Goal: Task Accomplishment & Management: Manage account settings

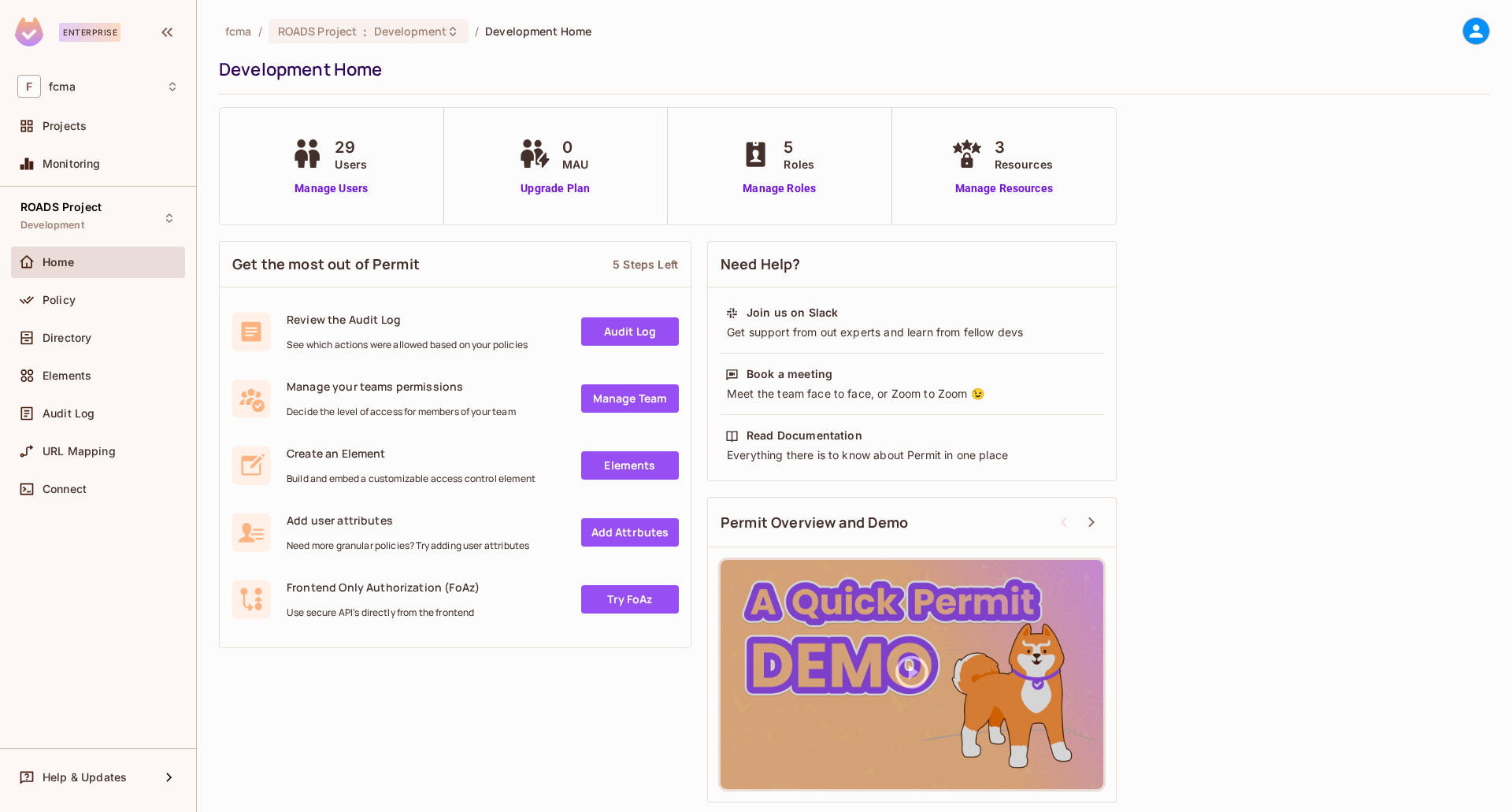
click at [1487, 25] on div at bounding box center [1476, 31] width 28 height 28
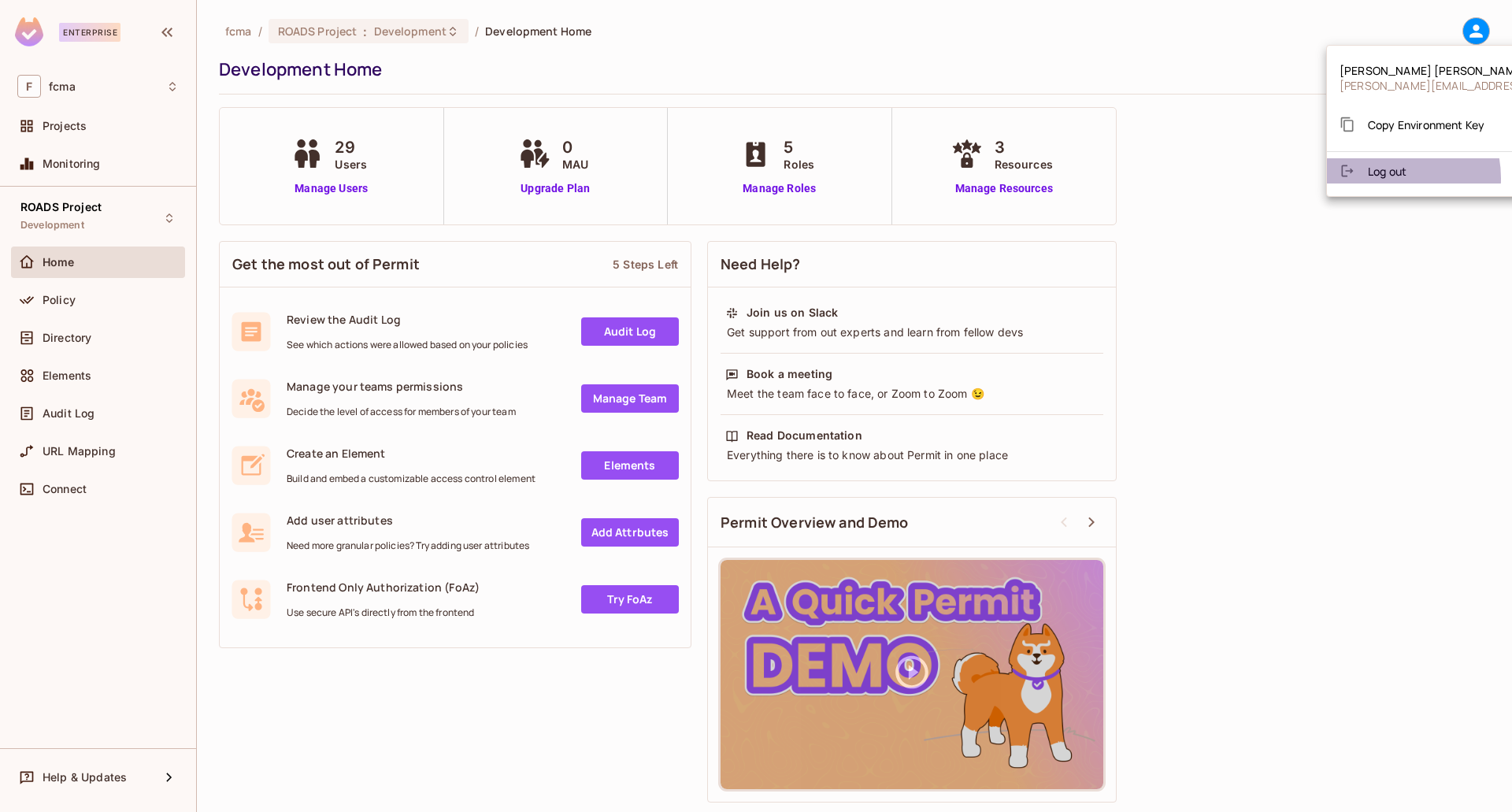
click at [1383, 178] on span "Log out" at bounding box center [1387, 171] width 38 height 15
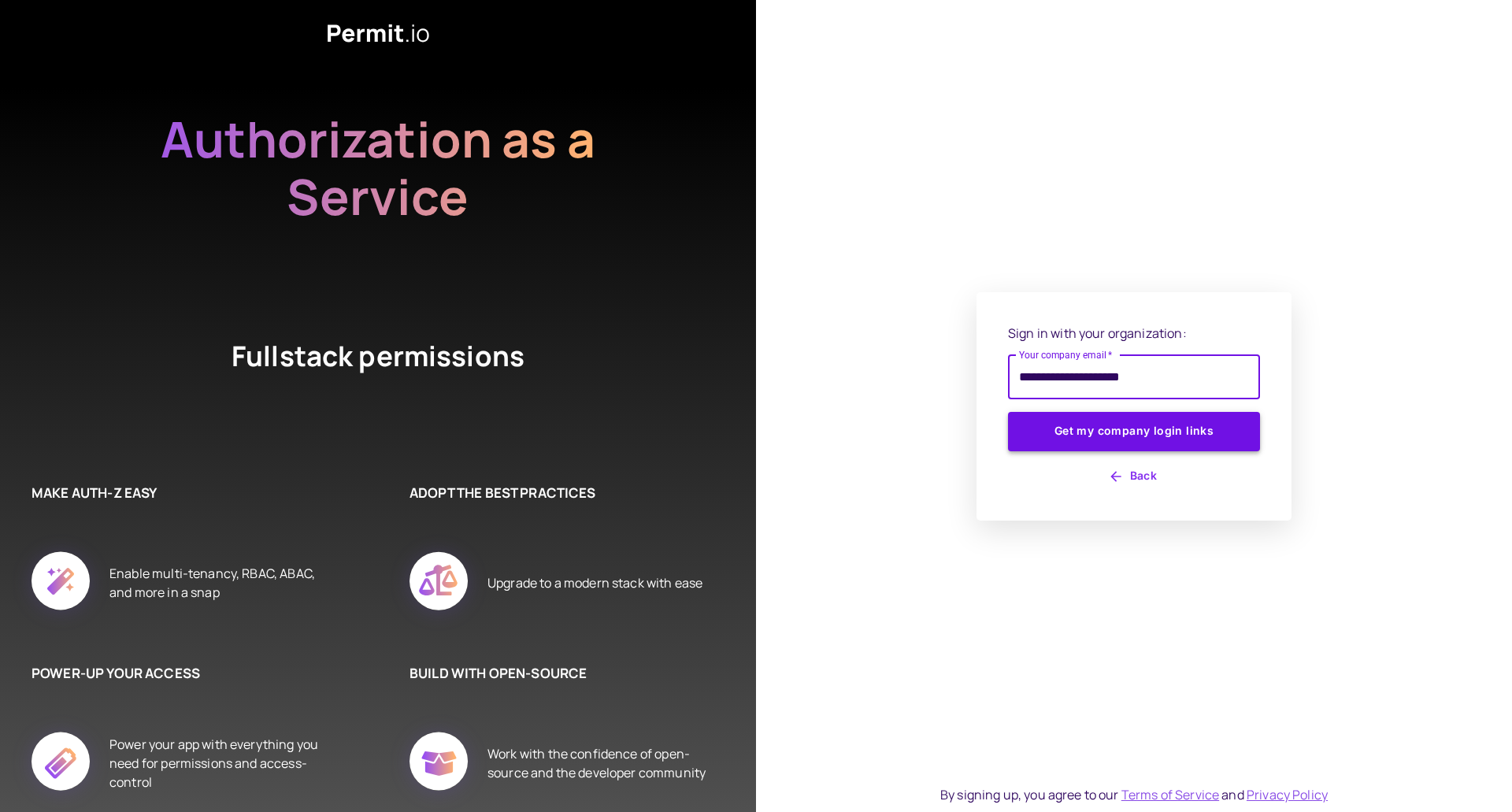
type input "**********"
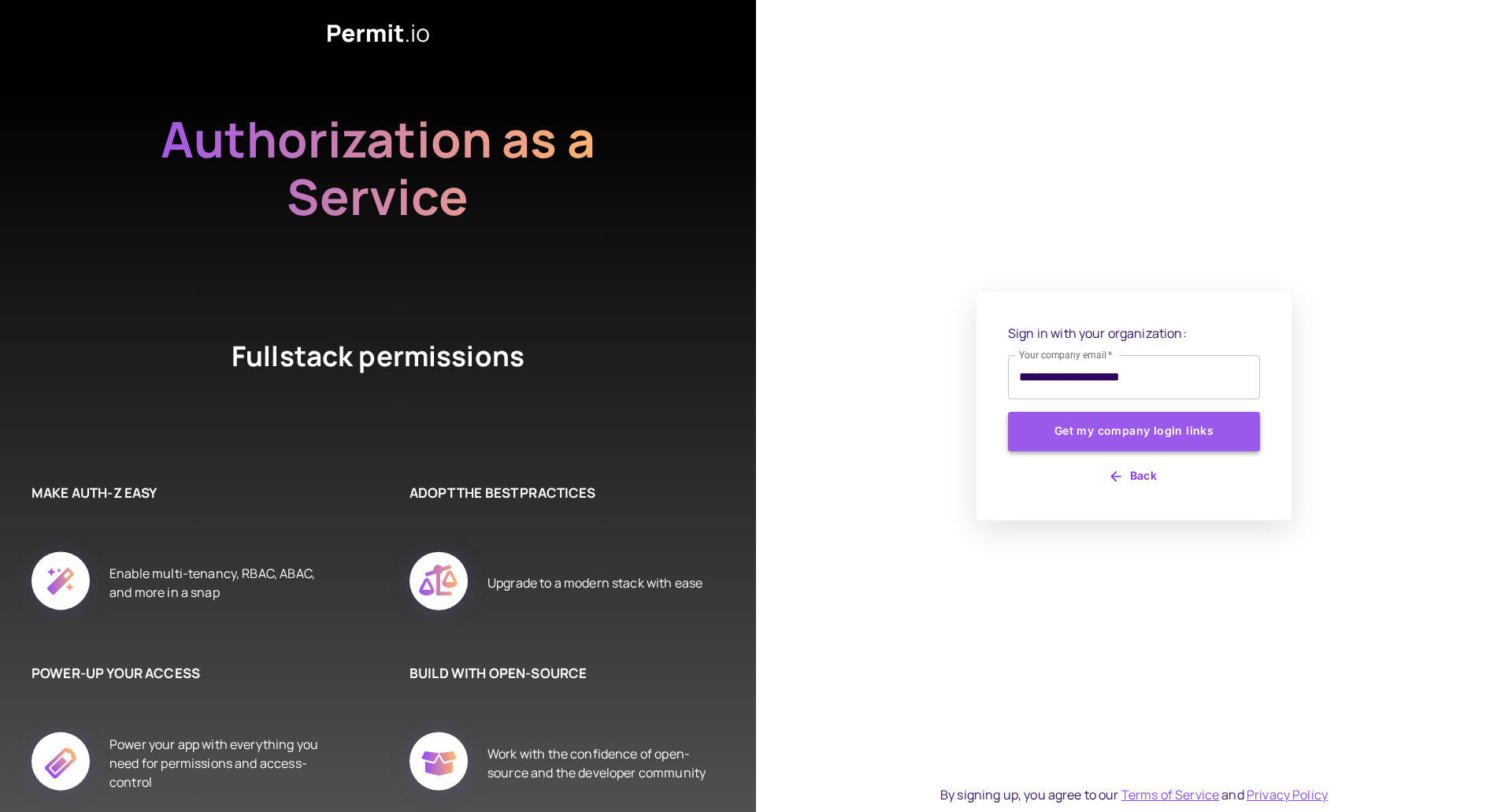
click at [1129, 435] on button "Get my company login links" at bounding box center [1134, 431] width 252 height 39
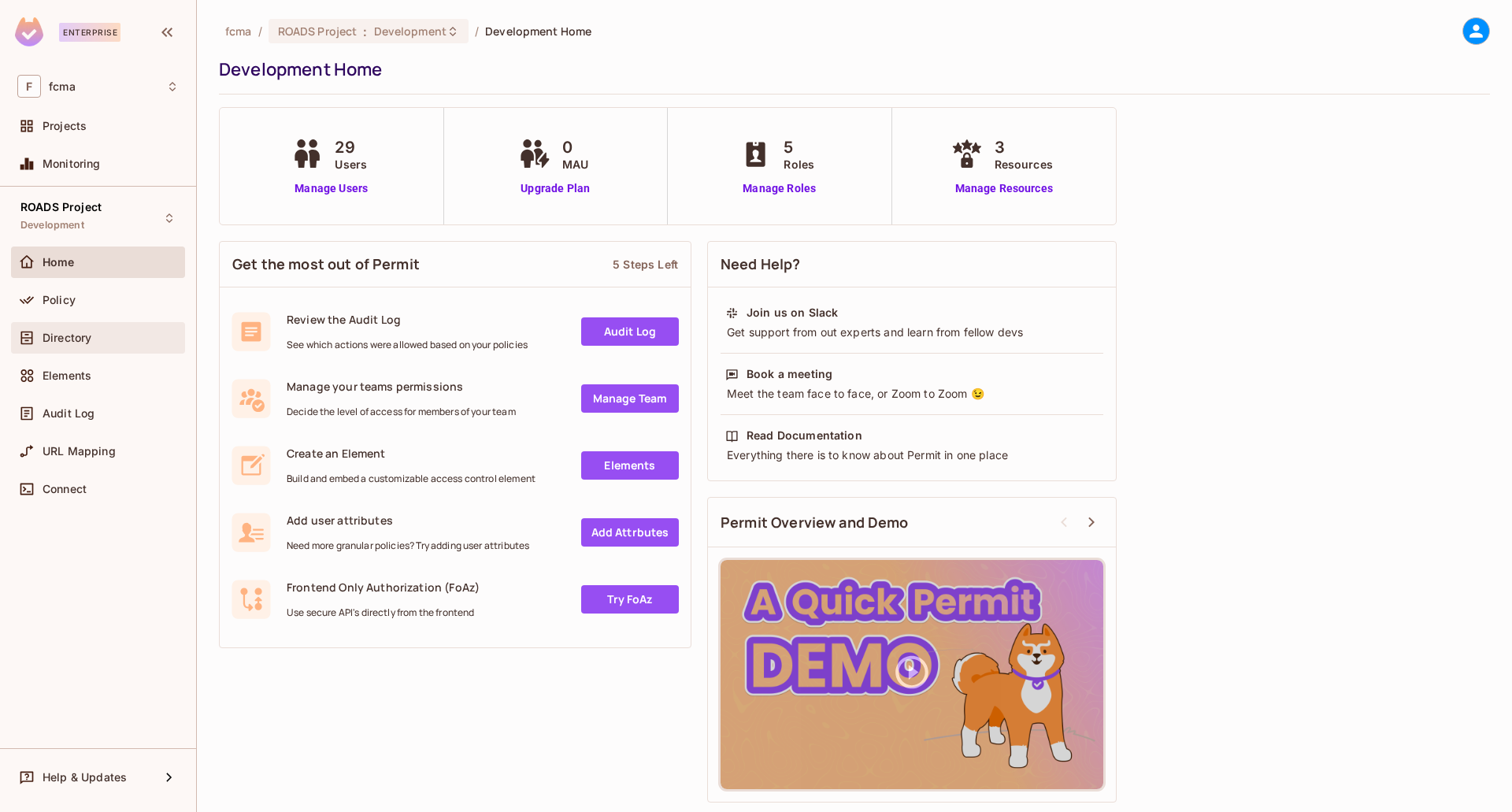
click at [62, 334] on span "Directory" at bounding box center [67, 338] width 49 height 13
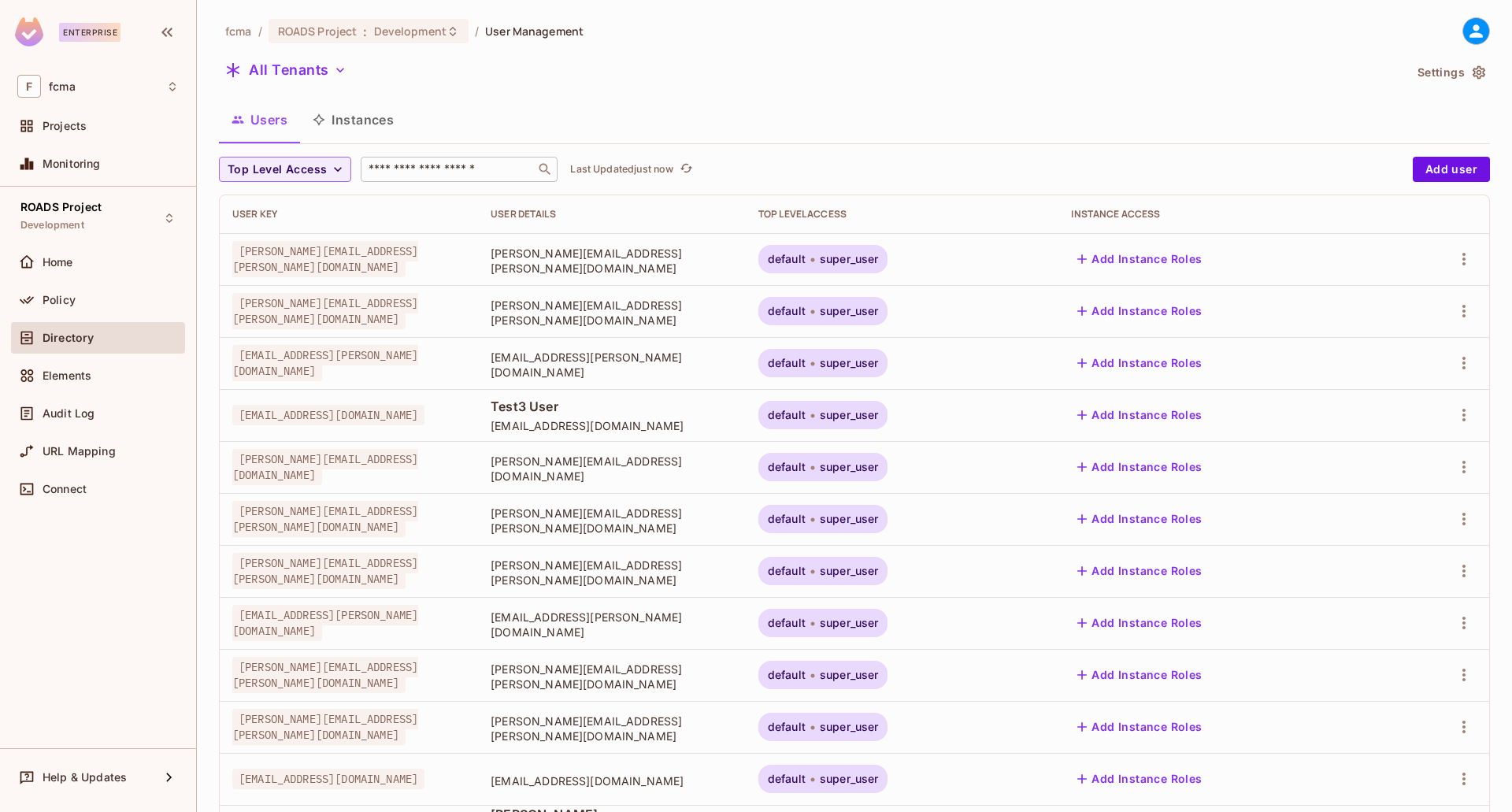
click at [481, 177] on input "text" at bounding box center [448, 170] width 165 height 16
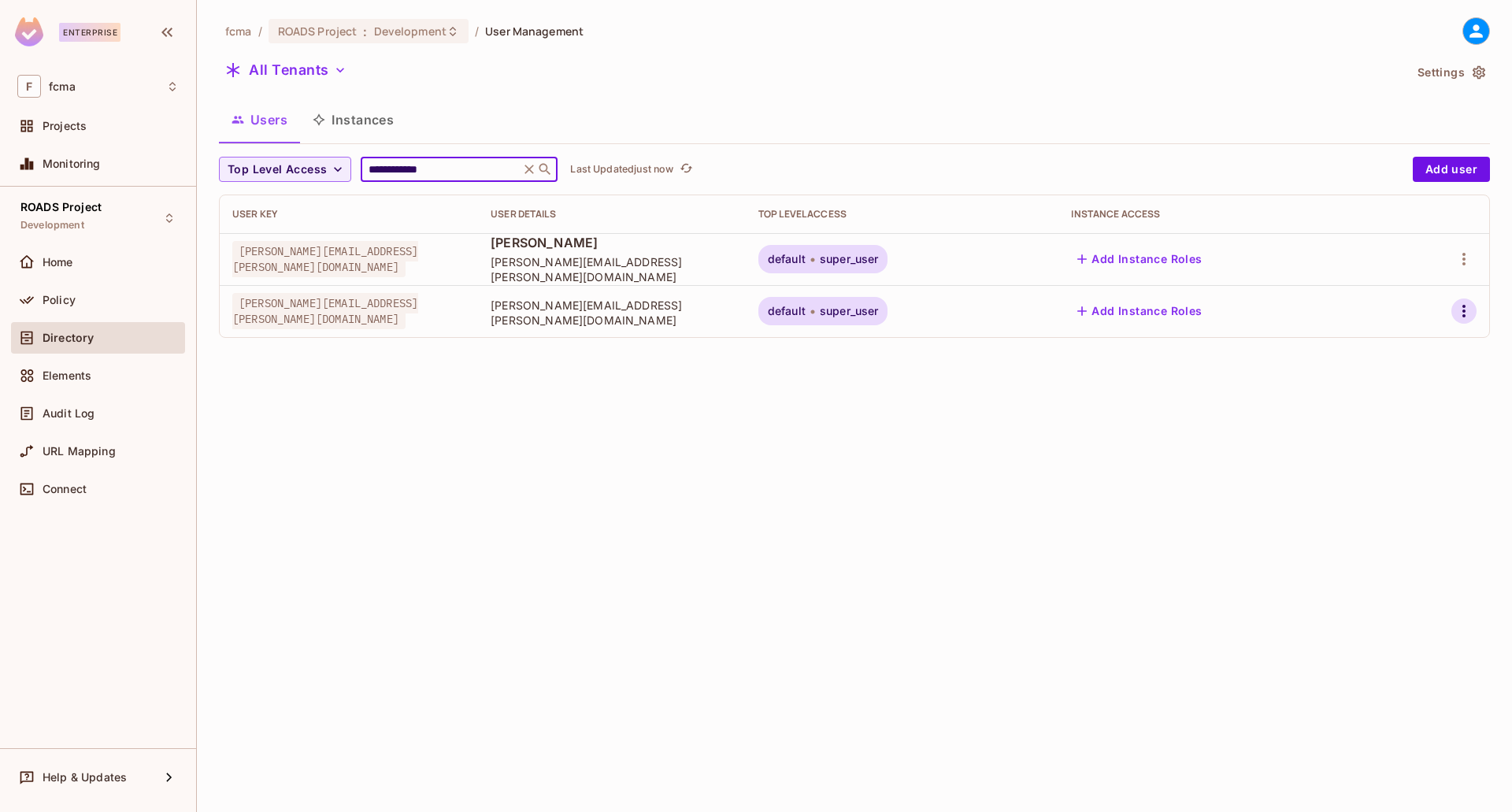
click at [1459, 310] on icon "button" at bounding box center [1464, 311] width 19 height 19
click at [1375, 346] on div "Edit" at bounding box center [1373, 348] width 21 height 16
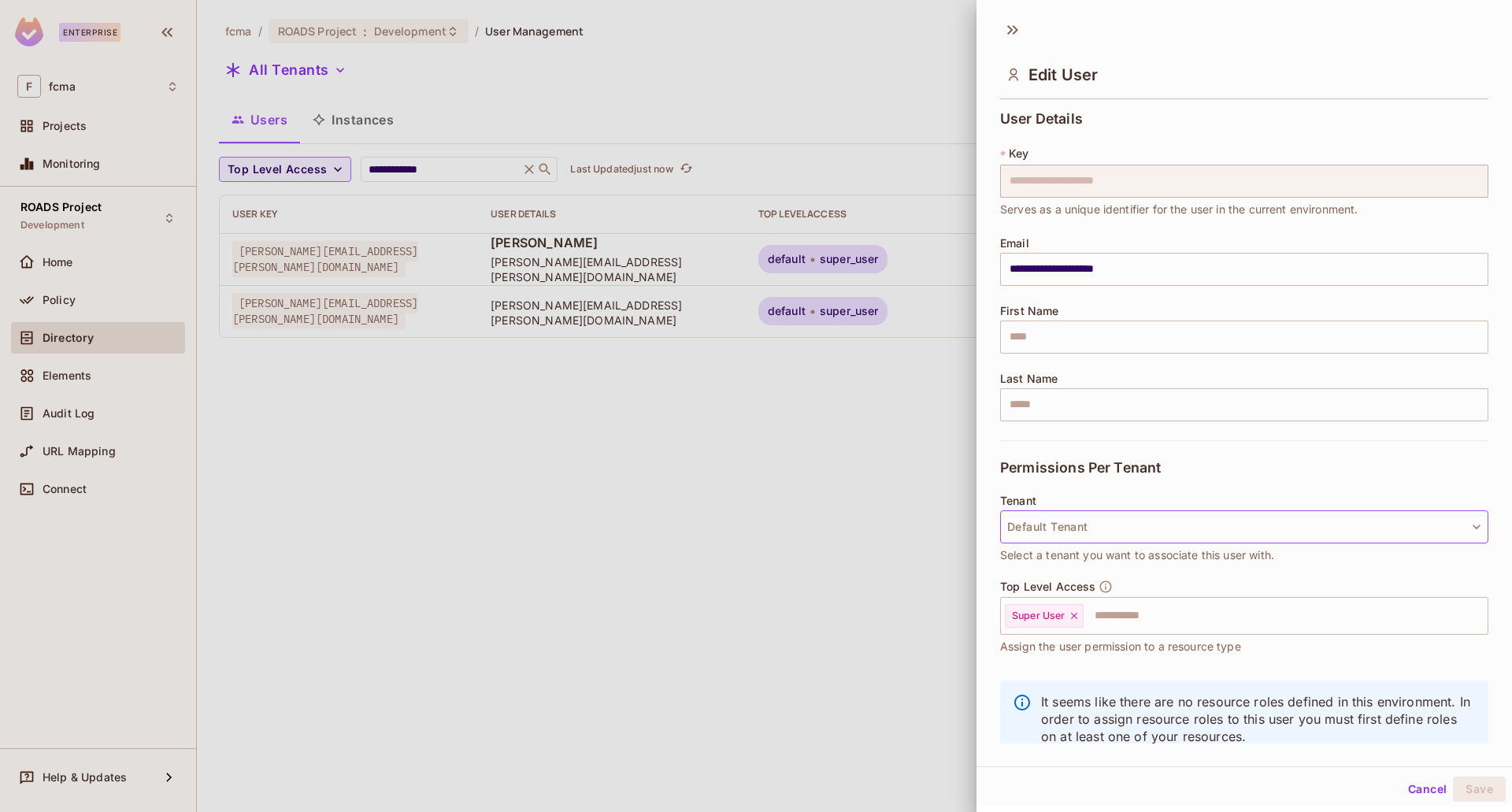
scroll to position [39, 0]
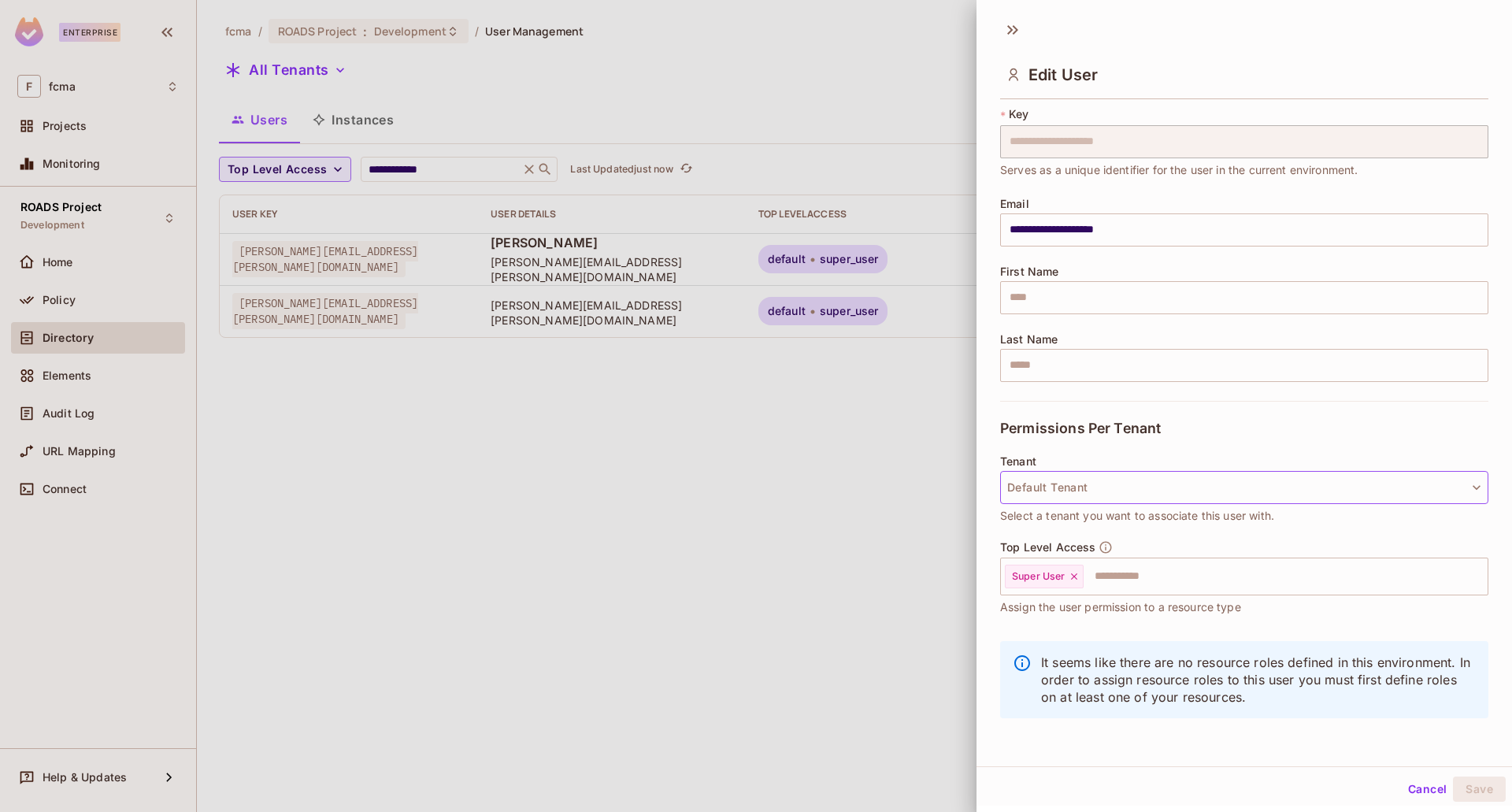
click at [1469, 493] on icon "button" at bounding box center [1476, 488] width 16 height 16
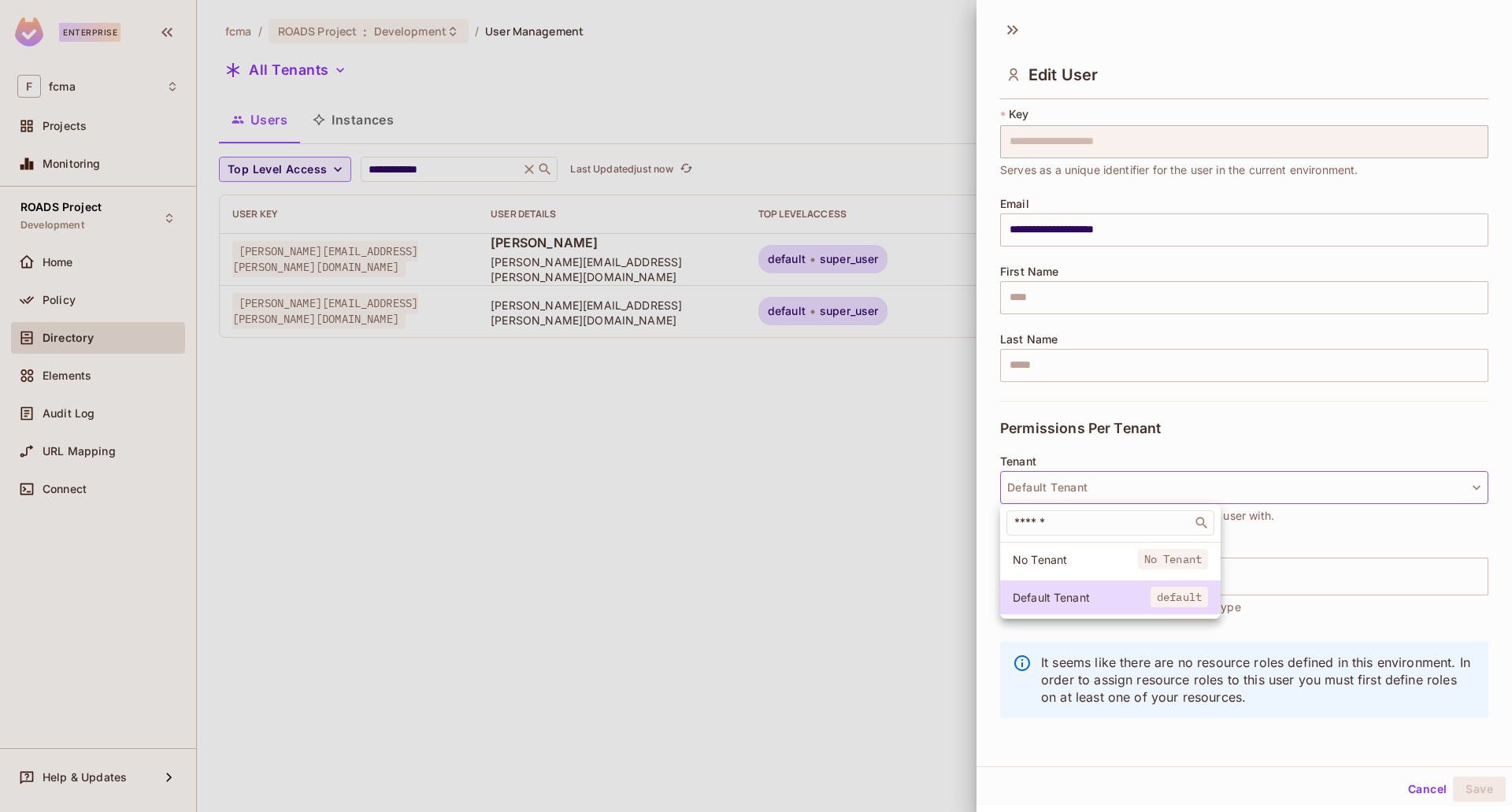
click at [1246, 413] on div at bounding box center [756, 406] width 1512 height 812
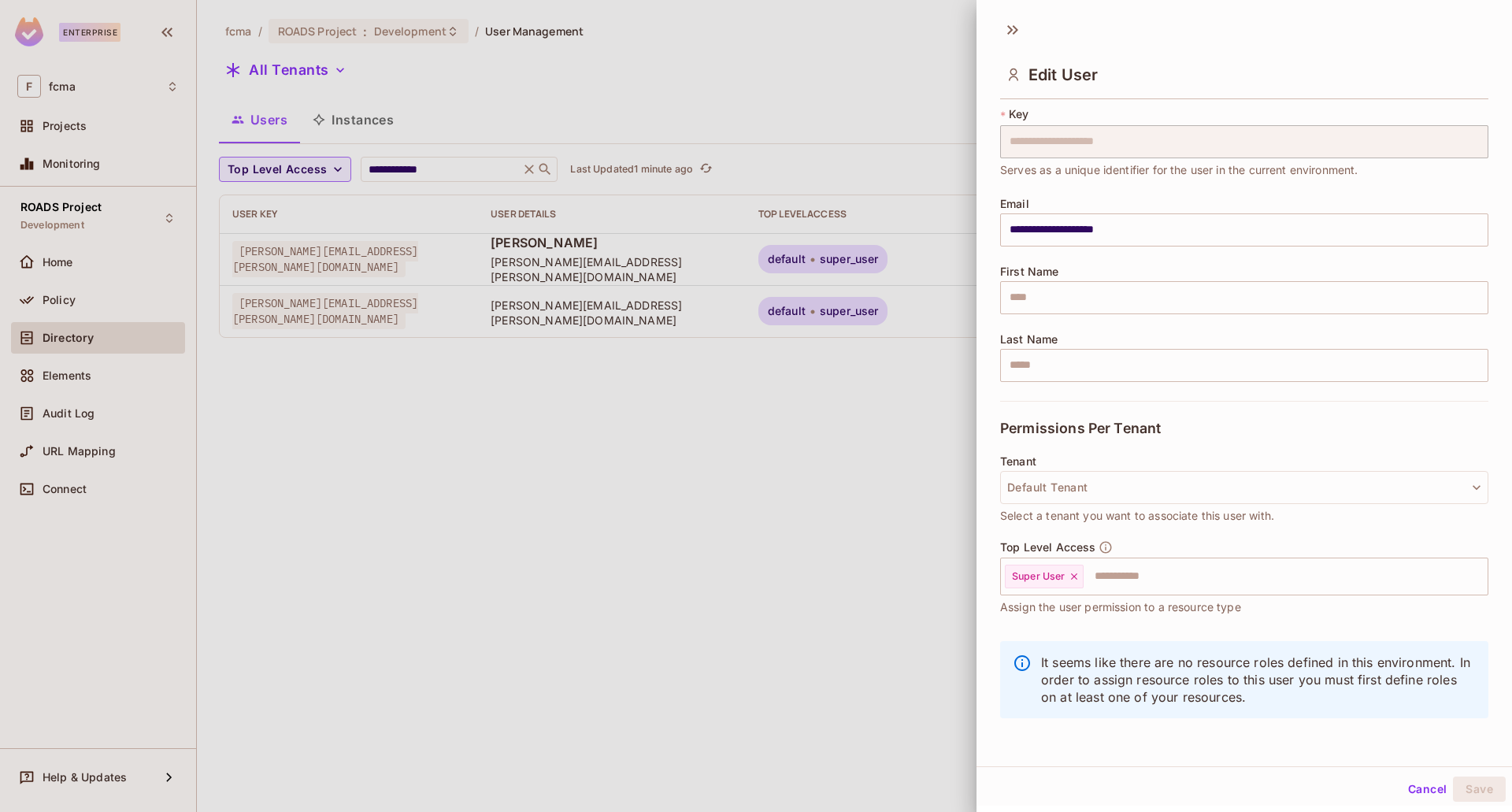
click at [832, 465] on div at bounding box center [756, 406] width 1512 height 812
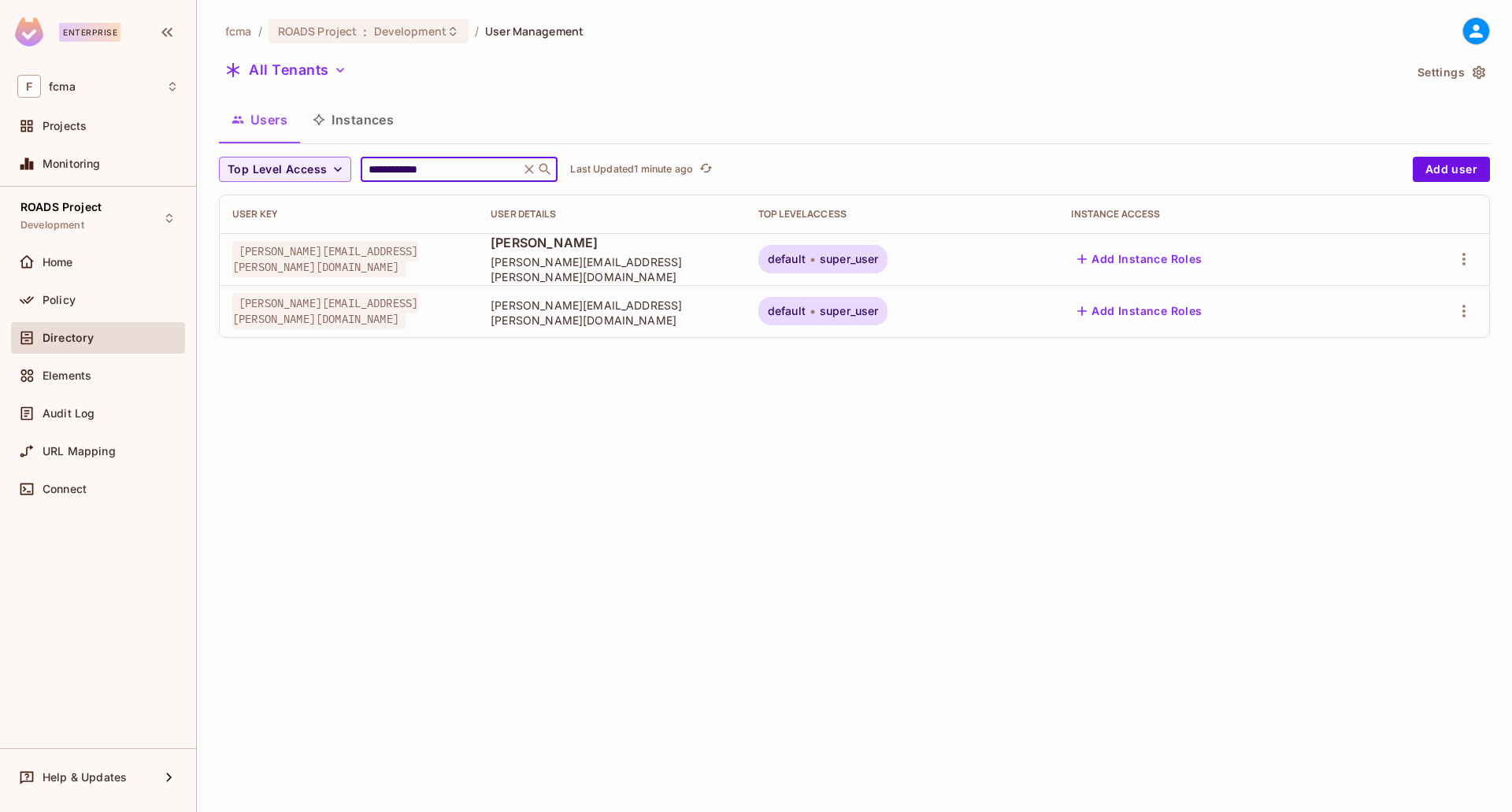
click at [453, 172] on input "**********" at bounding box center [441, 170] width 149 height 16
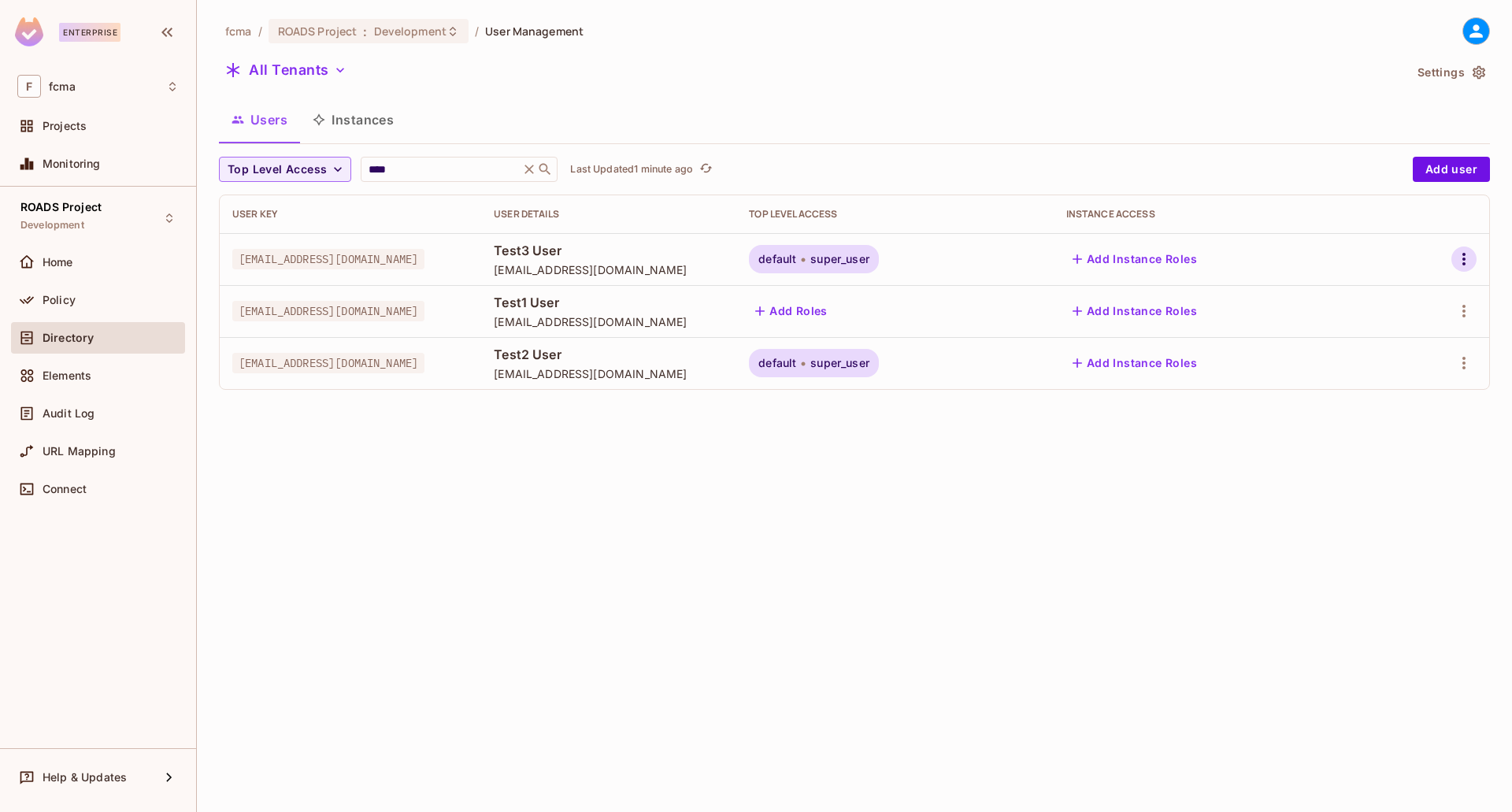
click at [1467, 260] on icon "button" at bounding box center [1464, 259] width 19 height 19
click at [1375, 296] on div "Edit" at bounding box center [1373, 296] width 21 height 16
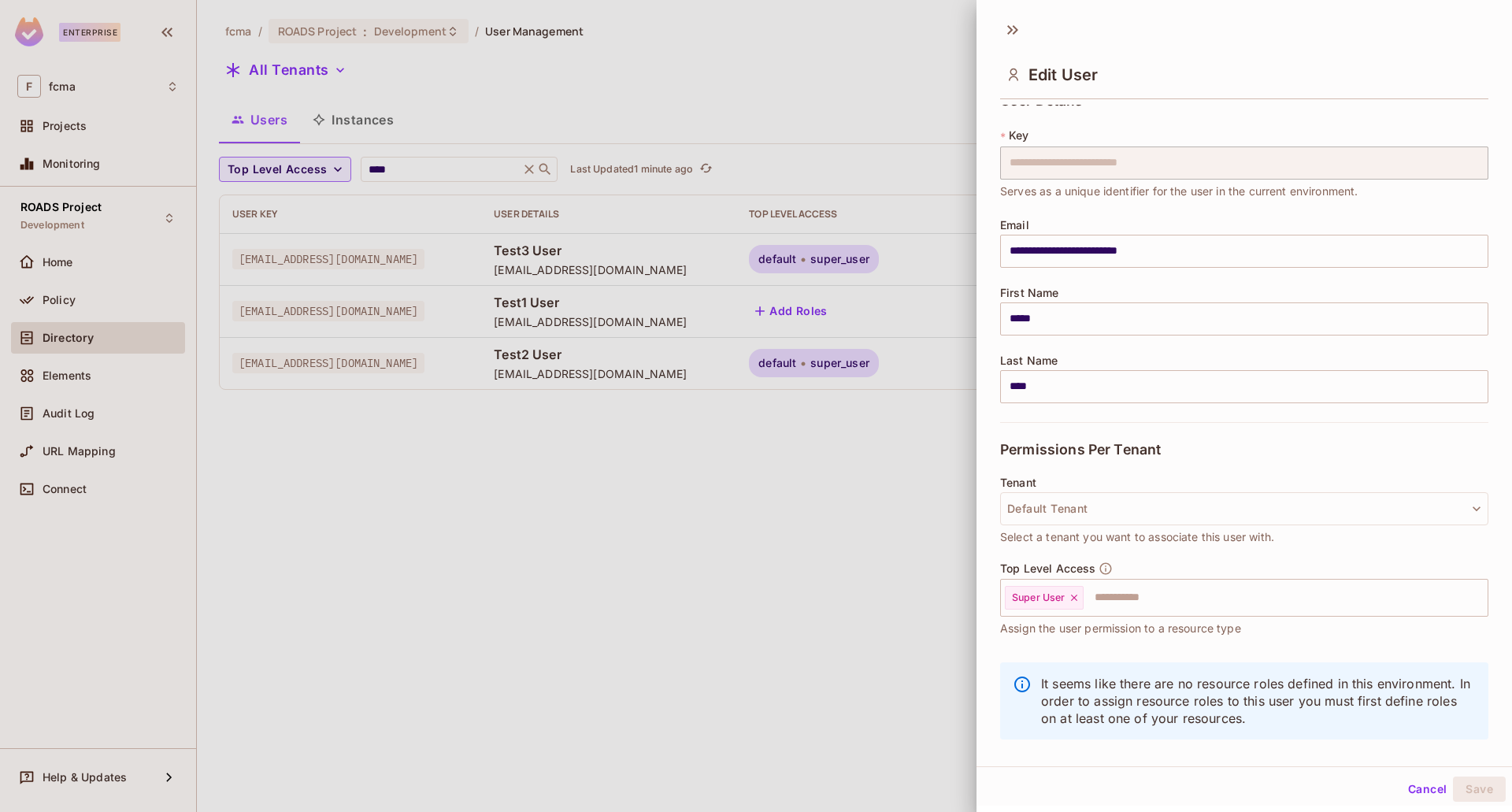
scroll to position [0, 0]
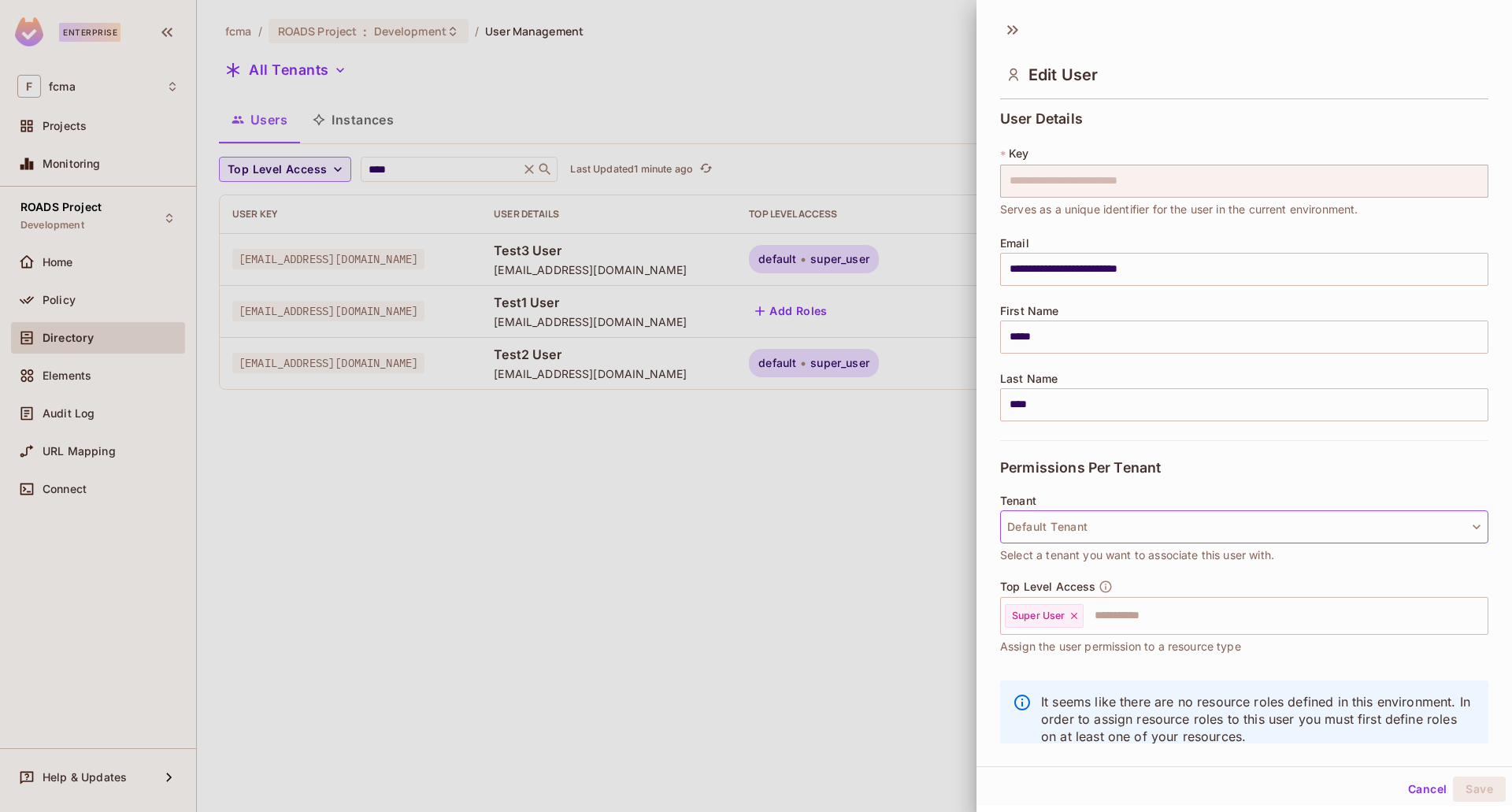
click at [1469, 525] on icon "button" at bounding box center [1476, 527] width 16 height 16
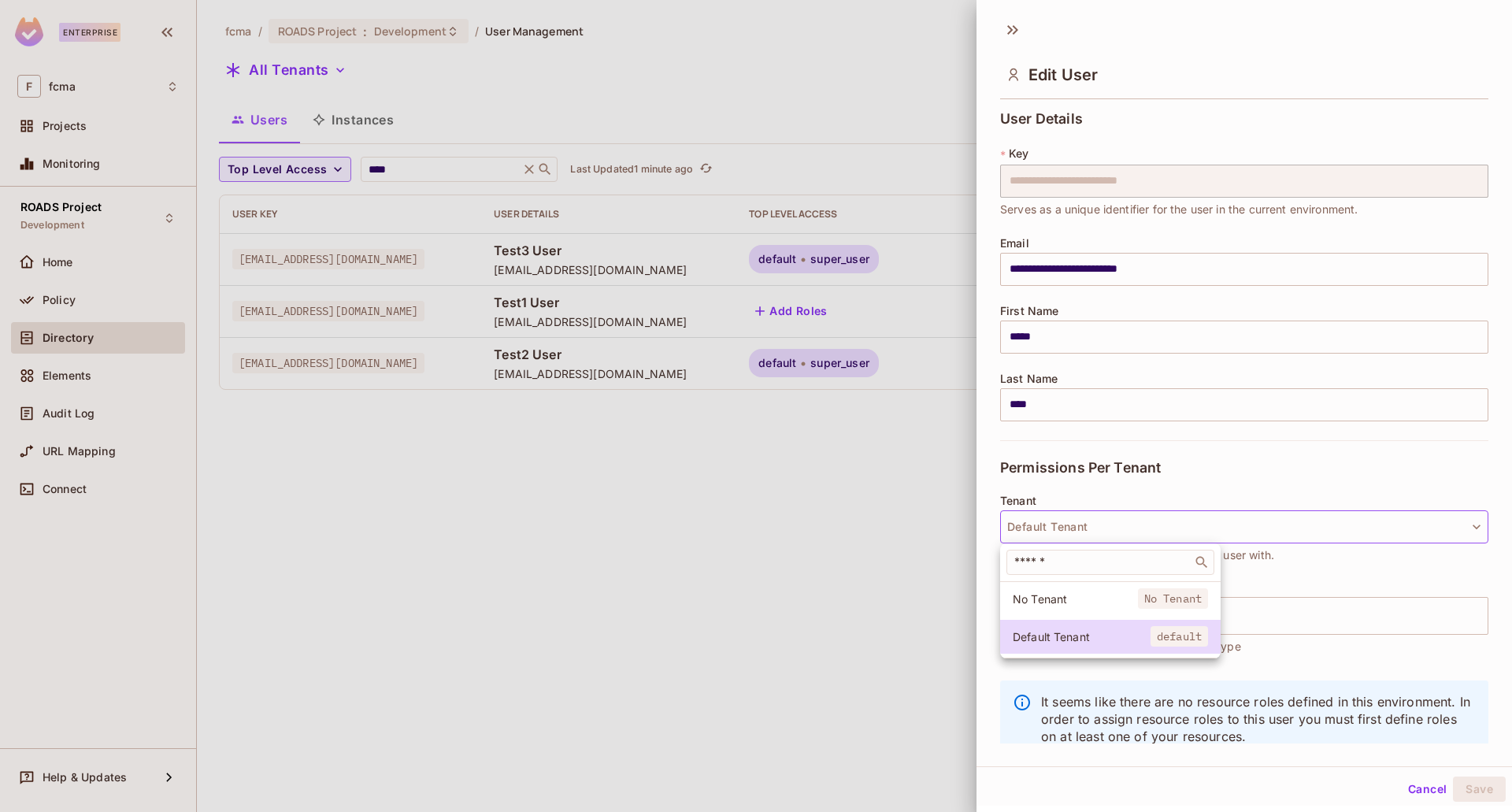
click at [1446, 524] on div at bounding box center [756, 406] width 1512 height 812
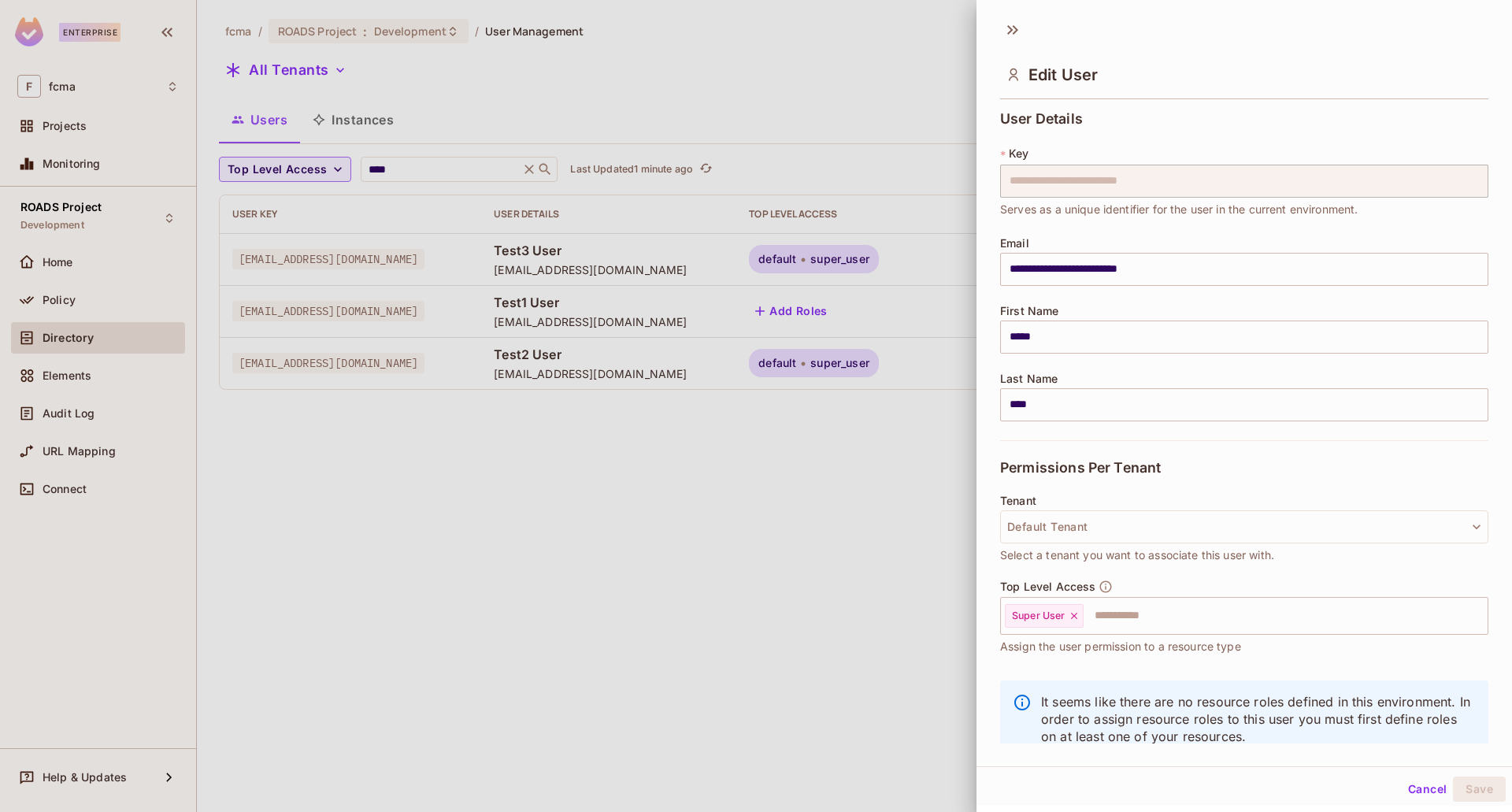
click at [617, 489] on div at bounding box center [756, 406] width 1512 height 812
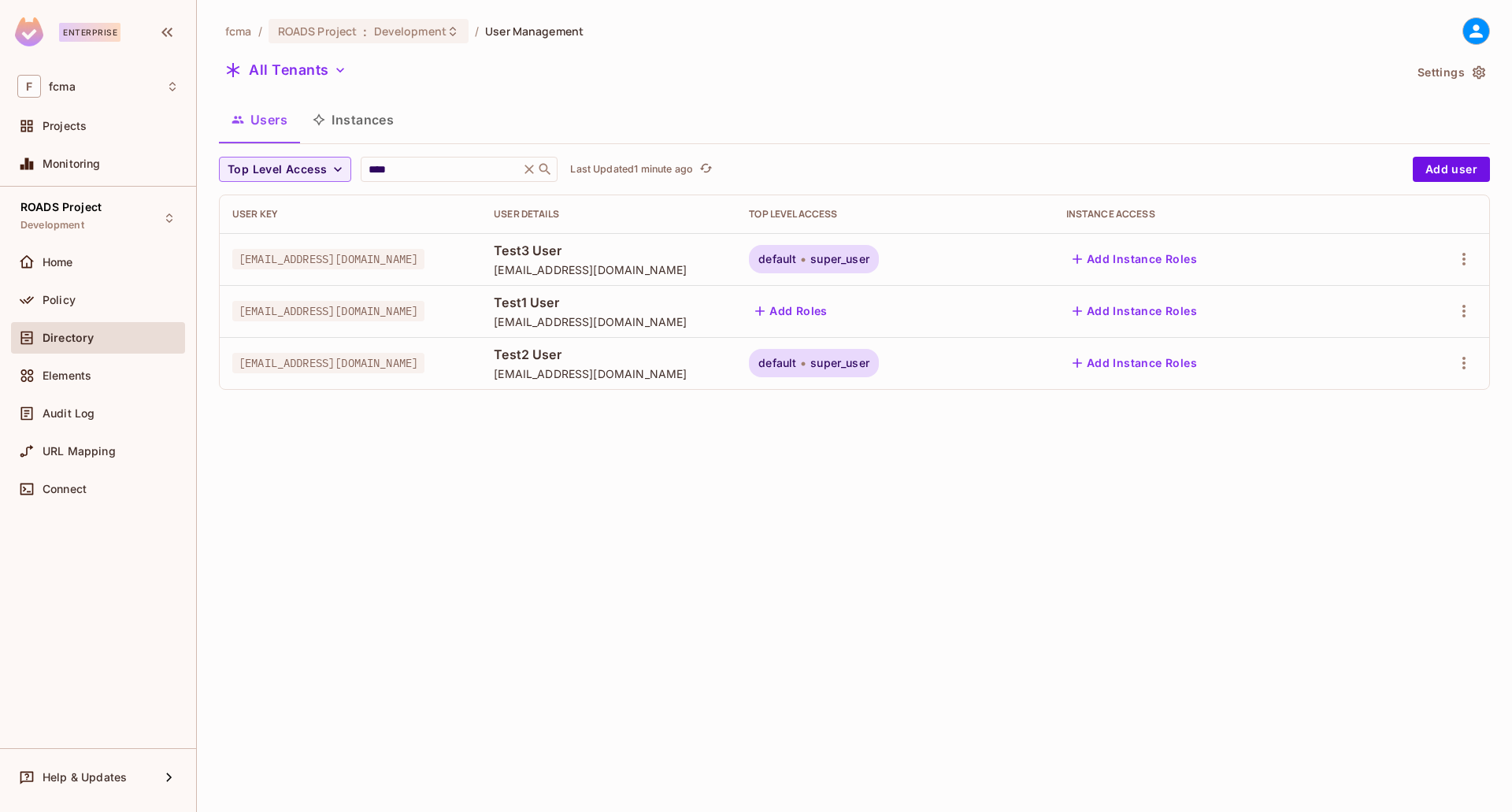
click at [368, 318] on span "test1.user@e-farmcredit.com" at bounding box center [328, 311] width 192 height 21
click at [368, 303] on span "test1.user@e-farmcredit.com" at bounding box center [328, 311] width 192 height 21
click at [490, 304] on td "Test1 User test1.user@e-farmcredit.com" at bounding box center [609, 311] width 255 height 52
click at [1465, 311] on icon "button" at bounding box center [1464, 311] width 3 height 13
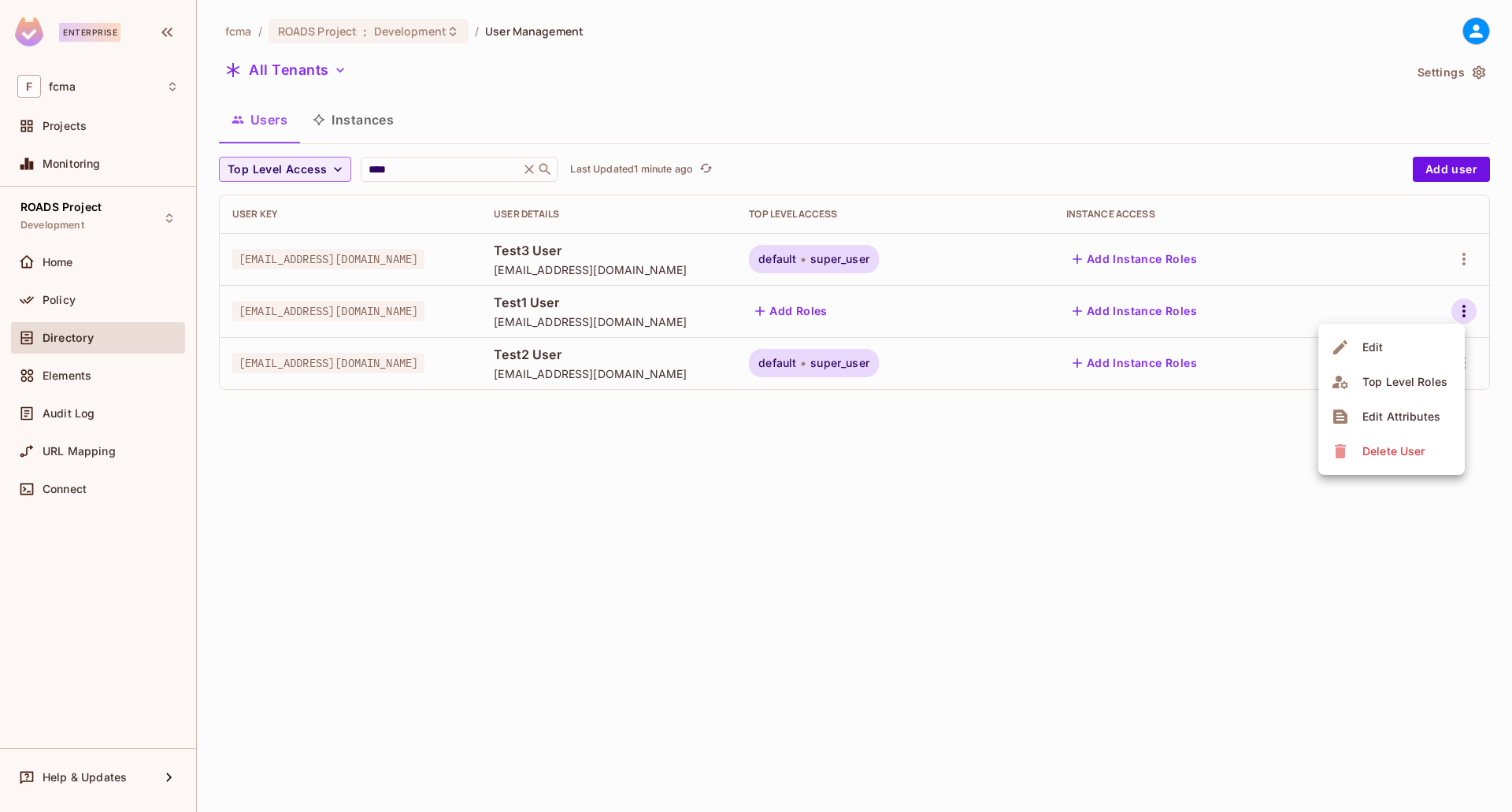
click at [1088, 499] on div at bounding box center [756, 406] width 1512 height 812
click at [1465, 256] on icon "button" at bounding box center [1464, 259] width 19 height 19
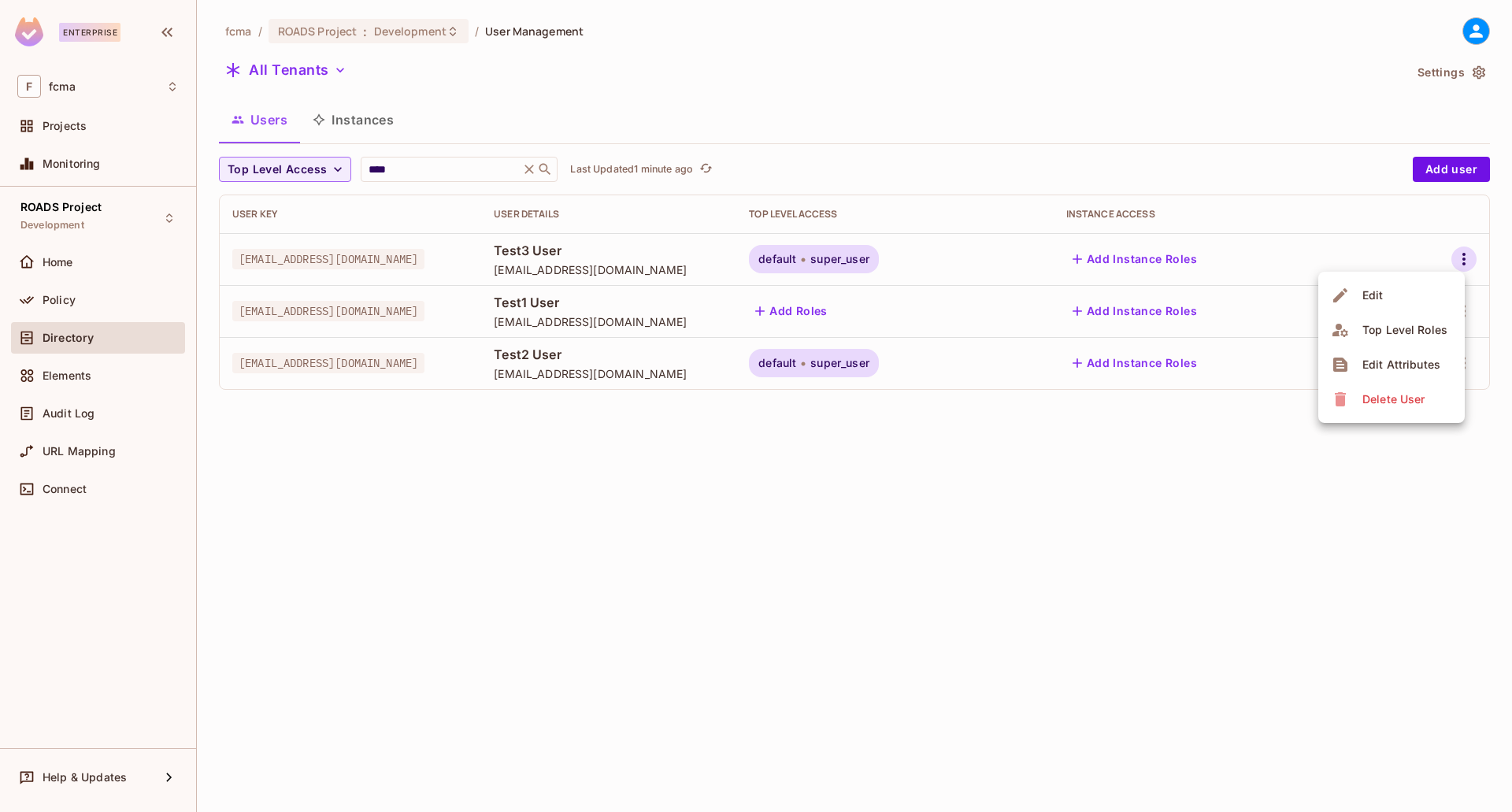
click at [1420, 356] on span "Edit Attributes" at bounding box center [1402, 364] width 88 height 25
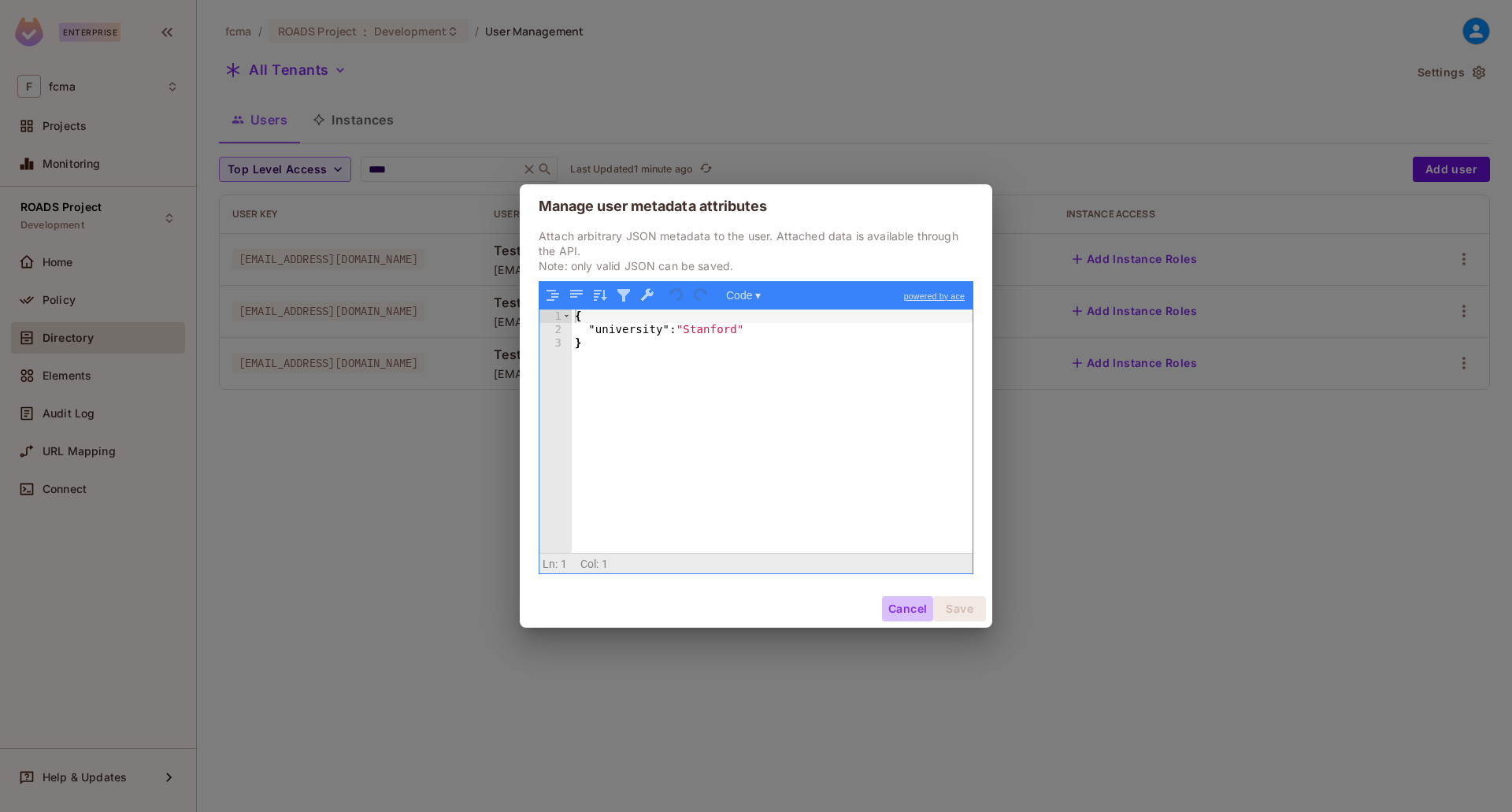
click at [913, 612] on button "Cancel" at bounding box center [907, 609] width 51 height 25
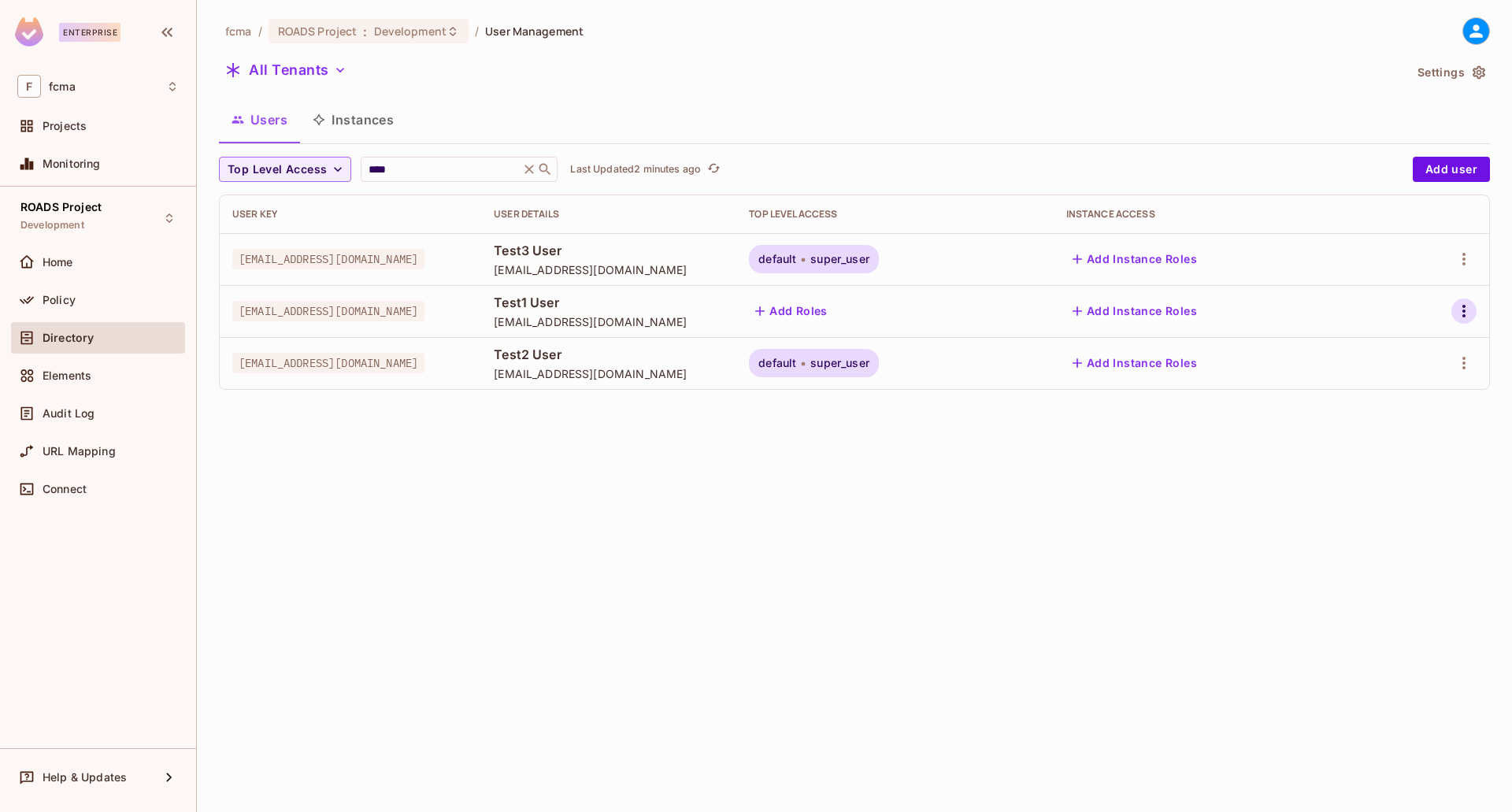
click at [1462, 311] on icon "button" at bounding box center [1464, 311] width 19 height 19
click at [1399, 418] on div "Edit Attributes" at bounding box center [1402, 416] width 78 height 16
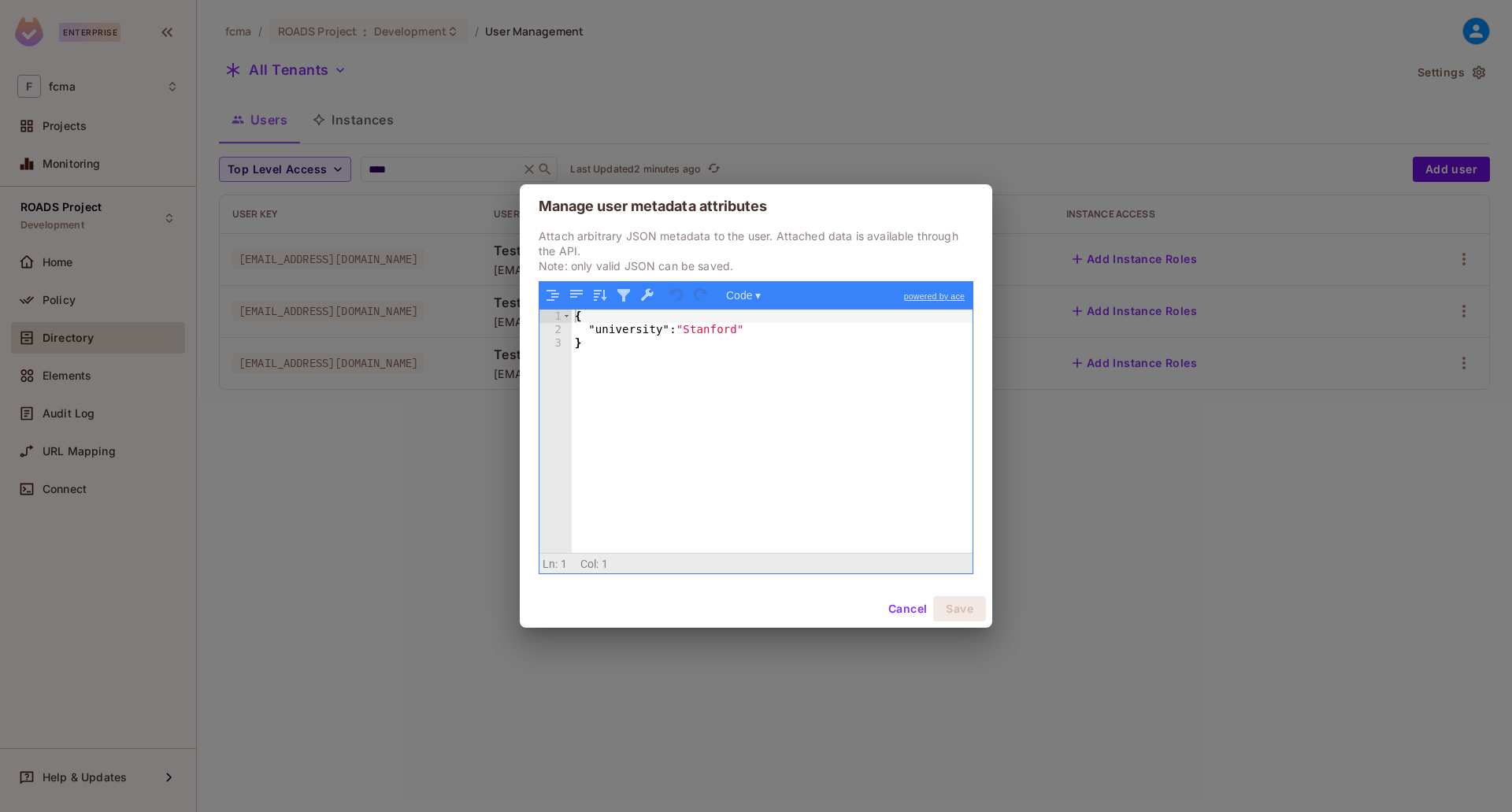
click at [900, 604] on button "Cancel" at bounding box center [907, 609] width 51 height 25
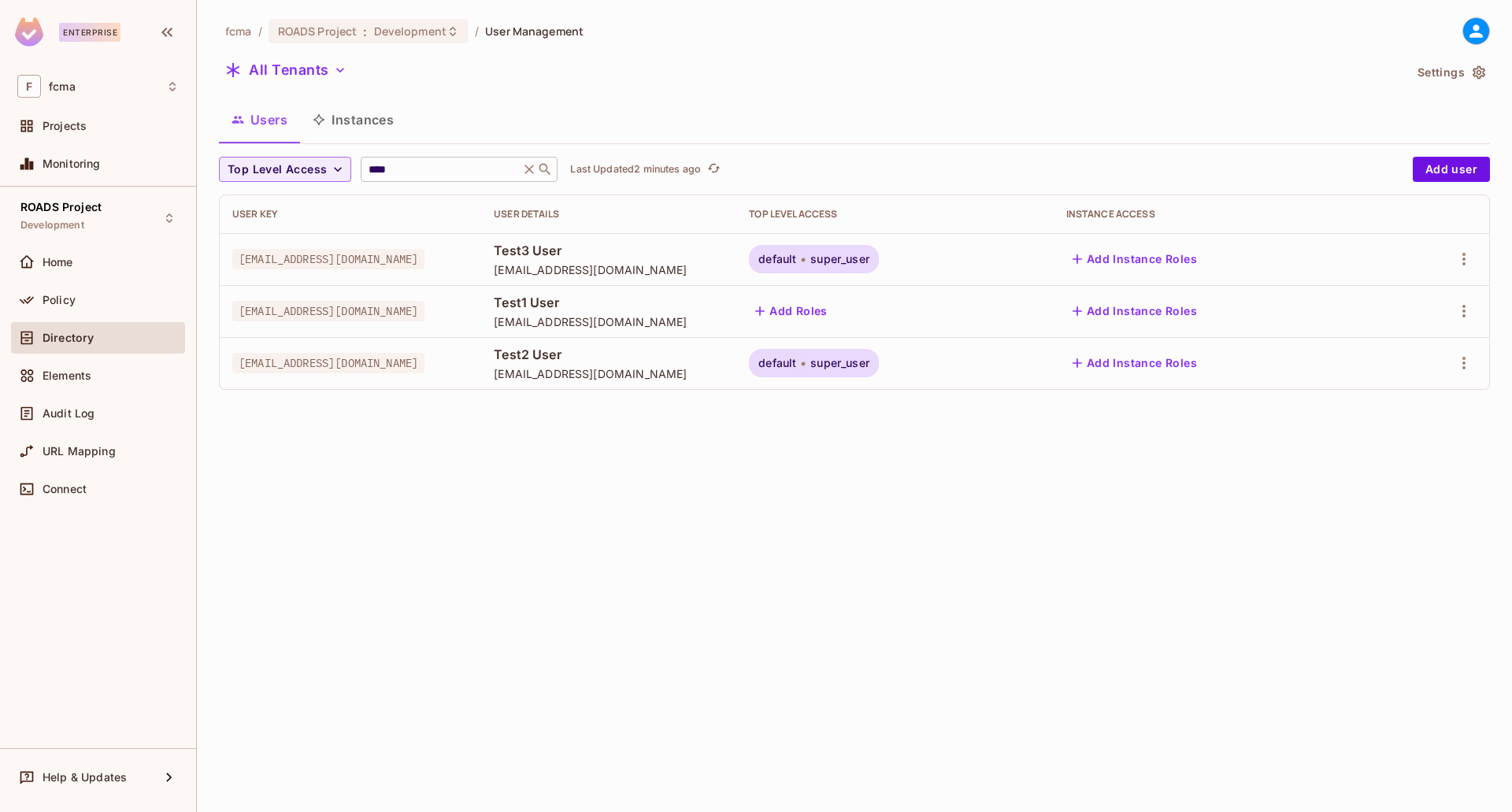
click at [411, 164] on input "****" at bounding box center [441, 170] width 149 height 16
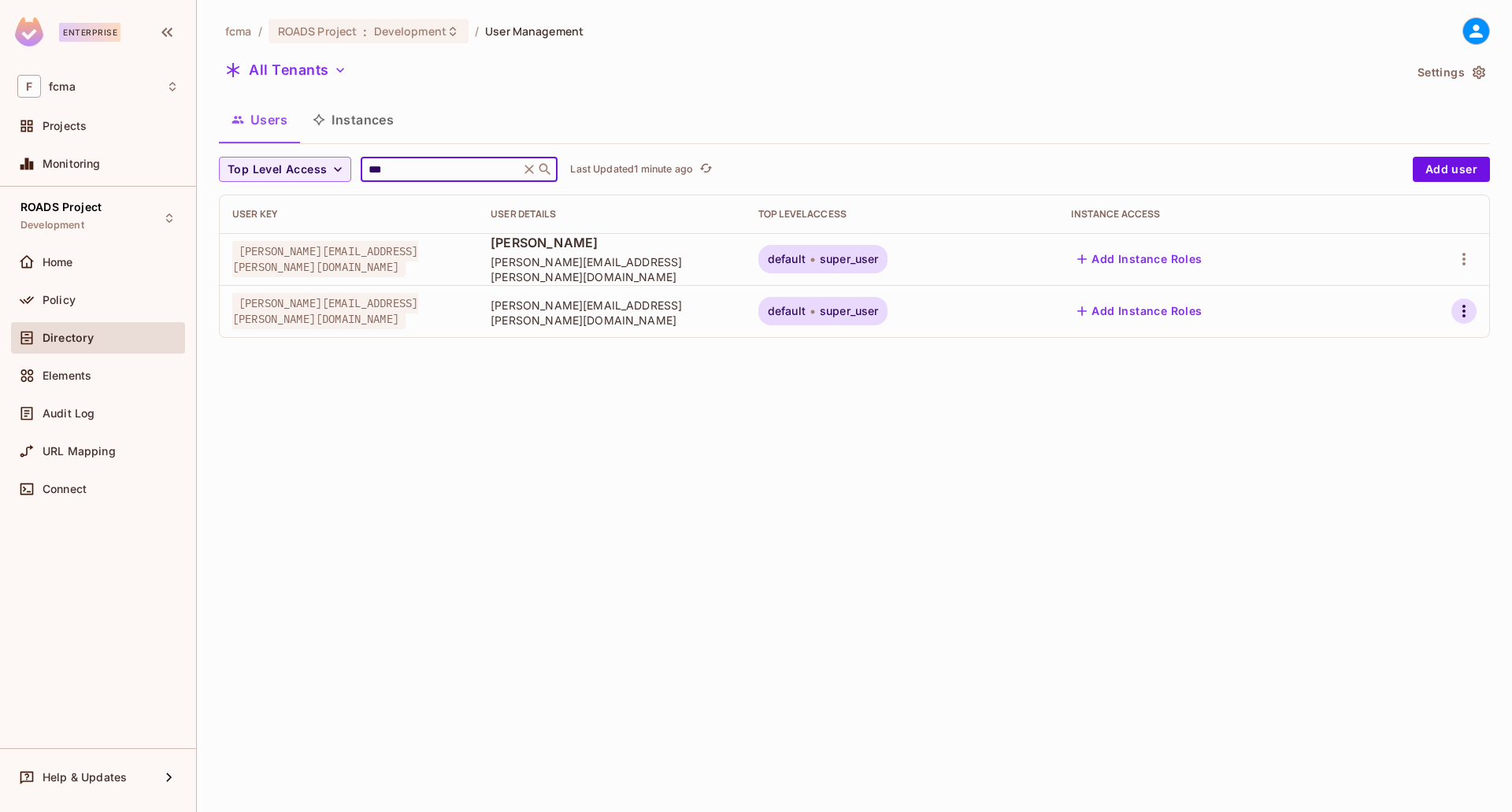
type input "***"
click at [1457, 320] on button "button" at bounding box center [1463, 310] width 25 height 25
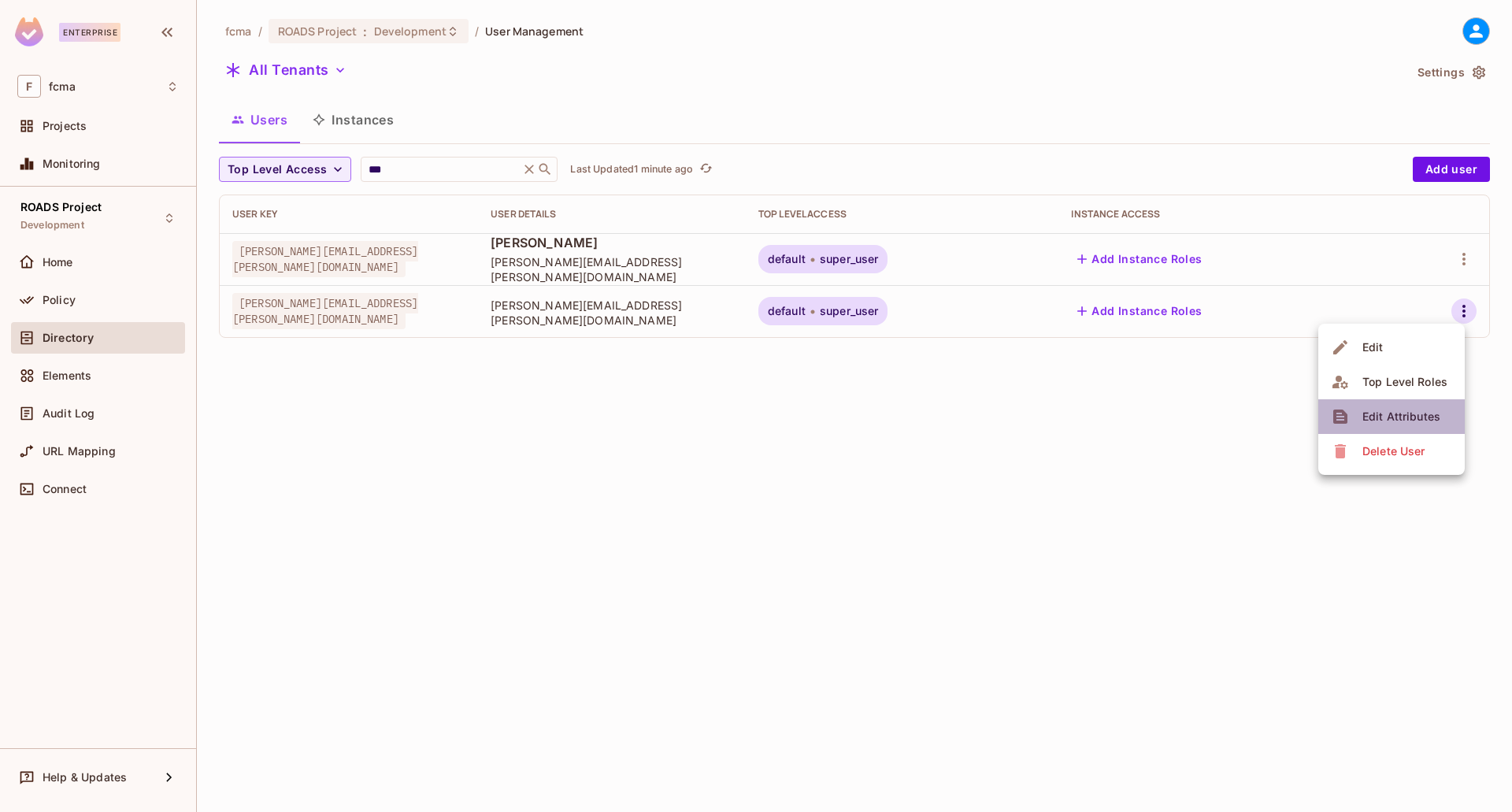
click at [1416, 411] on div "Edit Attributes" at bounding box center [1402, 416] width 78 height 16
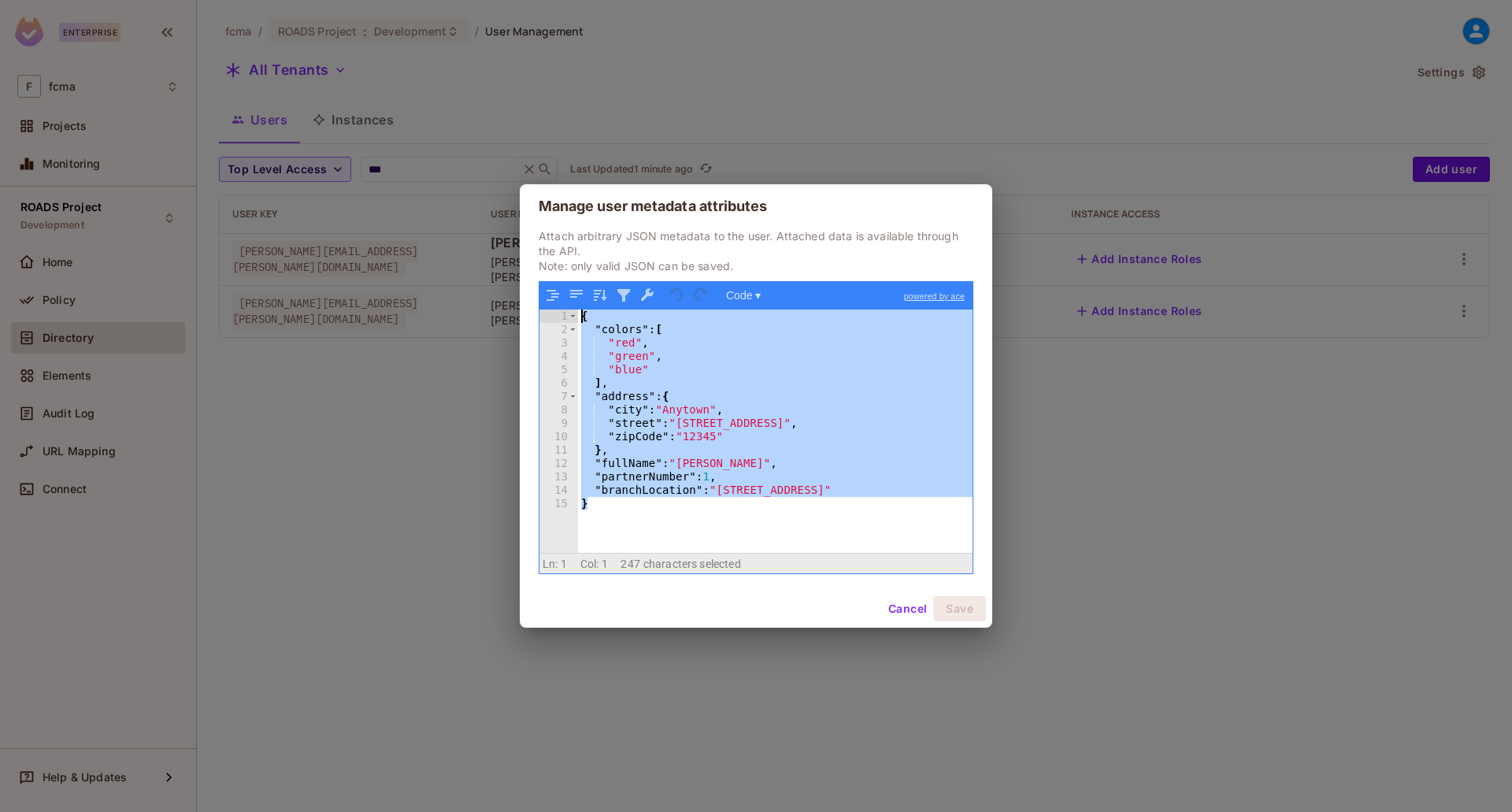
drag, startPoint x: 627, startPoint y: 502, endPoint x: 540, endPoint y: 313, distance: 208.1
click at [540, 313] on div "1 2 3 4 5 6 7 8 9 10 11 12 13 14 15 { "colors" : [ "red" , "green" , "blue" ] ,…" at bounding box center [756, 431] width 433 height 243
click at [681, 521] on div "{ "colors" : [ "red" , "green" , "blue" ] , "address" : { "city" : "Anytown" , …" at bounding box center [775, 431] width 395 height 243
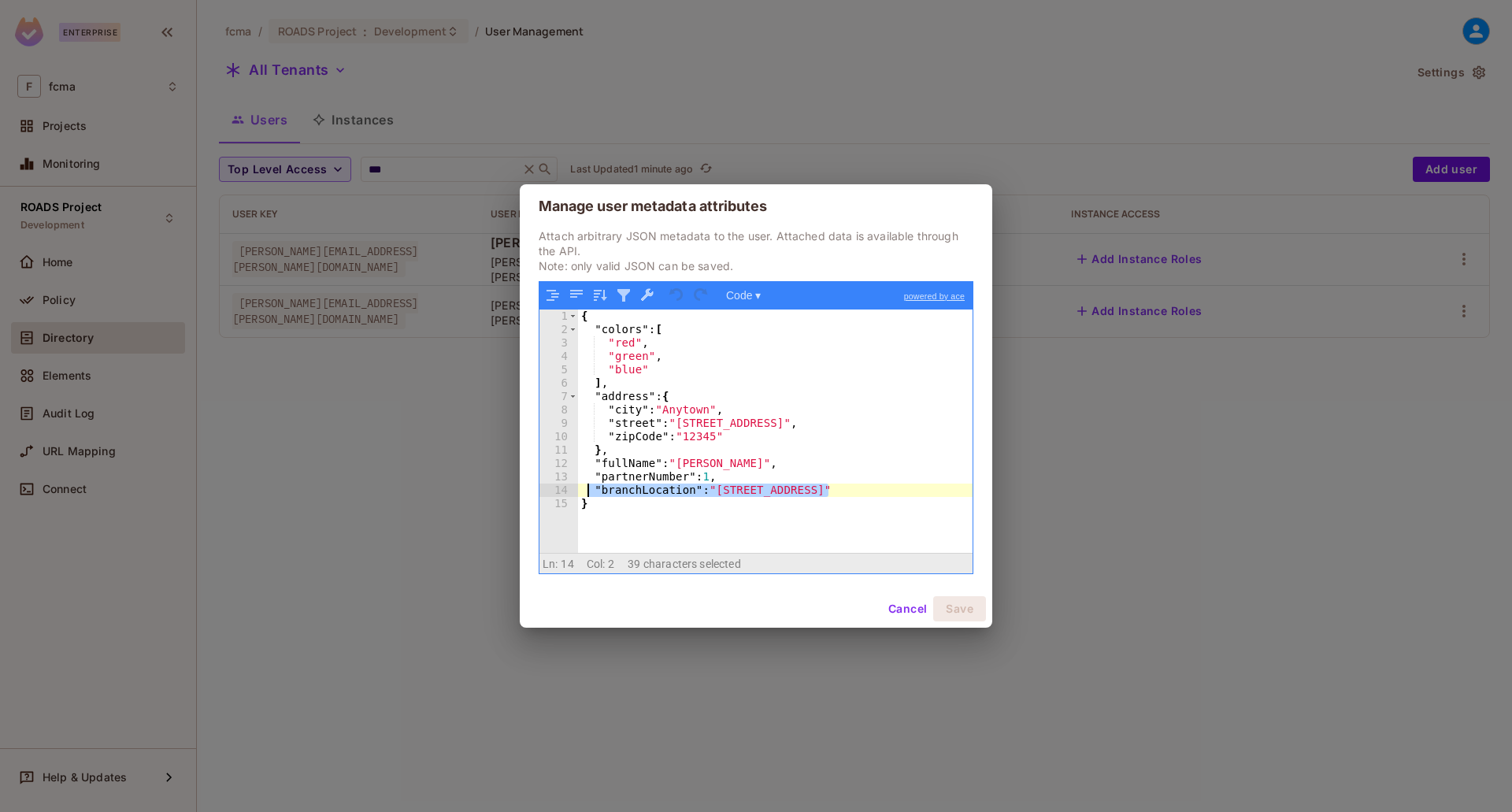
drag, startPoint x: 841, startPoint y: 488, endPoint x: 587, endPoint y: 490, distance: 254.0
click at [587, 490] on div "{ "colors" : [ "red" , "green" , "blue" ] , "address" : { "city" : "Anytown" , …" at bounding box center [775, 444] width 395 height 270
click at [652, 512] on div "{ "colors" : [ "red" , "green" , "blue" ] , "address" : { "city" : "Anytown" , …" at bounding box center [775, 444] width 395 height 270
